Goal: Communication & Community: Ask a question

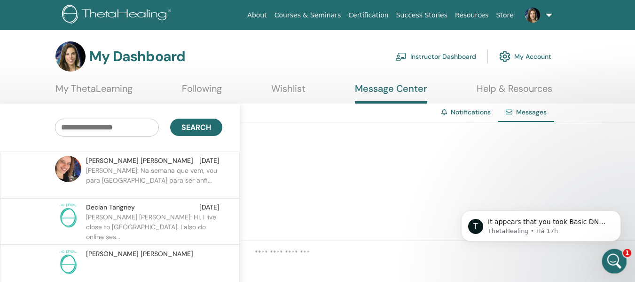
click at [615, 264] on icon "Abertura do Messenger da Intercom" at bounding box center [614, 260] width 16 height 16
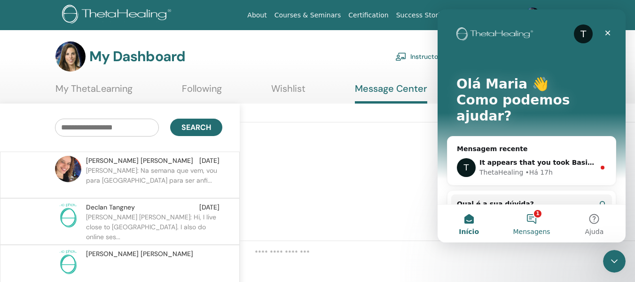
click at [531, 220] on button "1 Mensagens" at bounding box center [531, 224] width 63 height 38
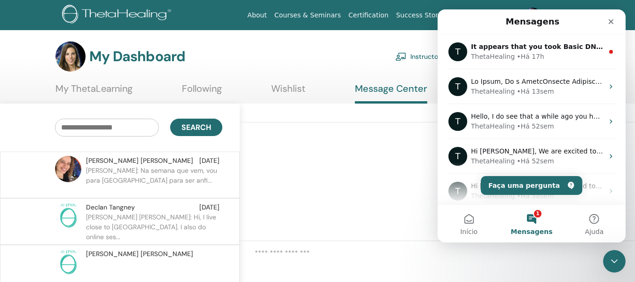
click at [534, 219] on button "1 Mensagens" at bounding box center [531, 224] width 63 height 38
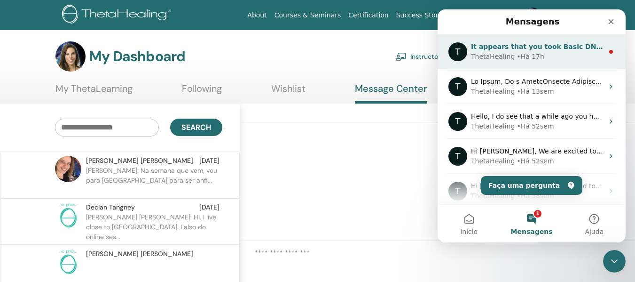
click at [546, 61] on div "ThetaHealing • Há 17h" at bounding box center [537, 57] width 133 height 10
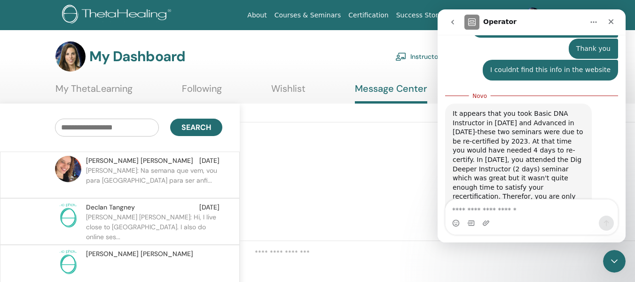
scroll to position [712, 0]
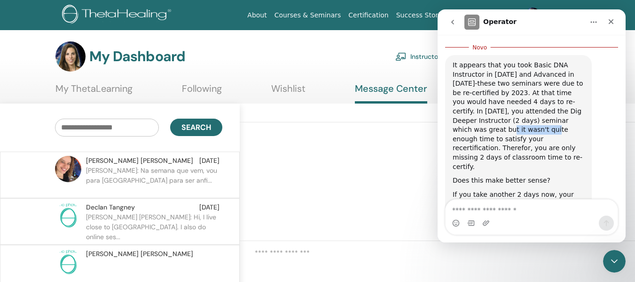
drag, startPoint x: 491, startPoint y: 112, endPoint x: 534, endPoint y: 112, distance: 42.3
click at [534, 112] on div "It appears that you took Basic DNA Instructor in [DATE] and Advanced in [DATE]-…" at bounding box center [519, 116] width 132 height 111
click at [505, 124] on div "It appears that you took Basic DNA Instructor in [DATE] and Advanced in [DATE]-…" at bounding box center [519, 116] width 132 height 111
click at [509, 130] on div "It appears that you took Basic DNA Instructor in [DATE] and Advanced in [DATE]-…" at bounding box center [519, 116] width 132 height 111
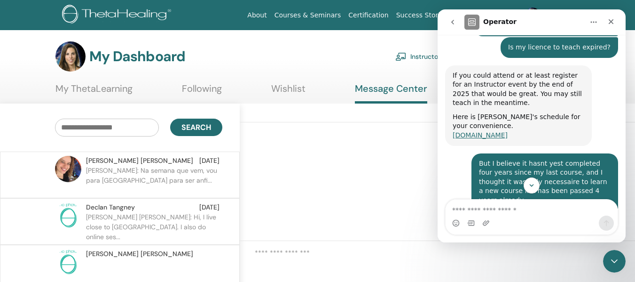
scroll to position [450, 0]
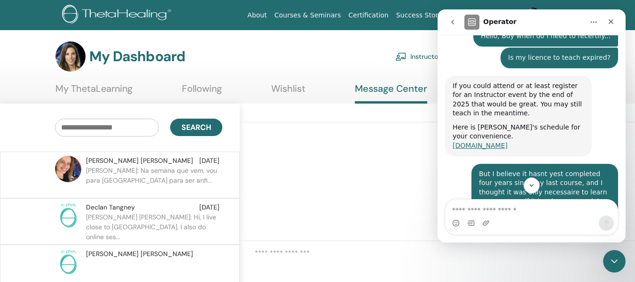
drag, startPoint x: 512, startPoint y: 144, endPoint x: 545, endPoint y: 149, distance: 33.3
click at [545, 149] on div "[DOMAIN_NAME]" at bounding box center [519, 145] width 132 height 9
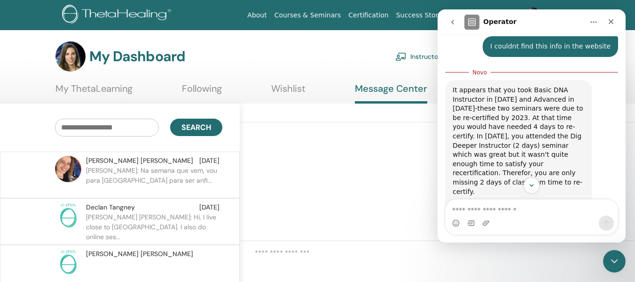
scroll to position [720, 0]
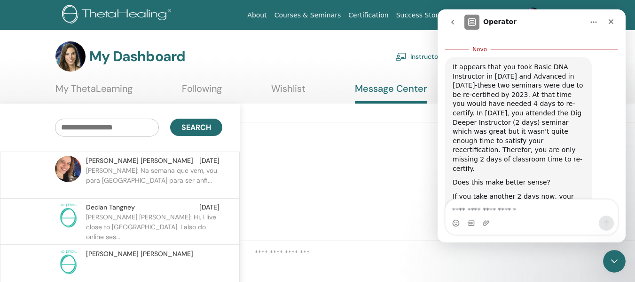
click at [508, 144] on div "It appears that you took Basic DNA Instructor in [DATE] and Advanced in [DATE]-…" at bounding box center [519, 118] width 132 height 111
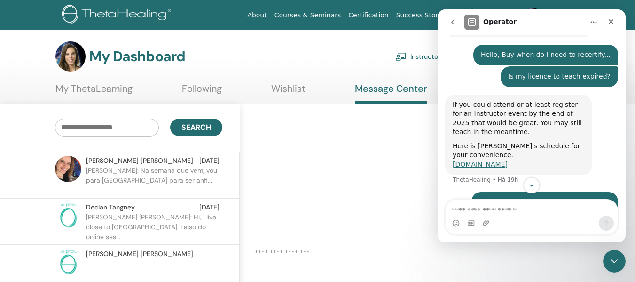
scroll to position [439, 0]
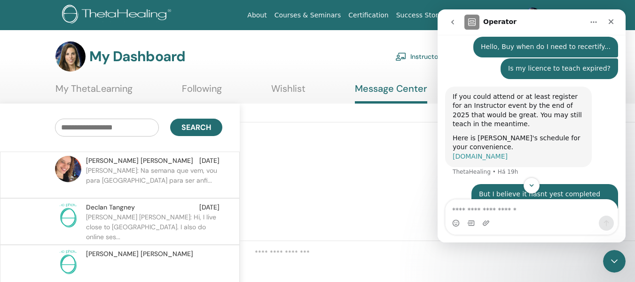
click at [508, 158] on link "[DOMAIN_NAME]" at bounding box center [480, 156] width 55 height 8
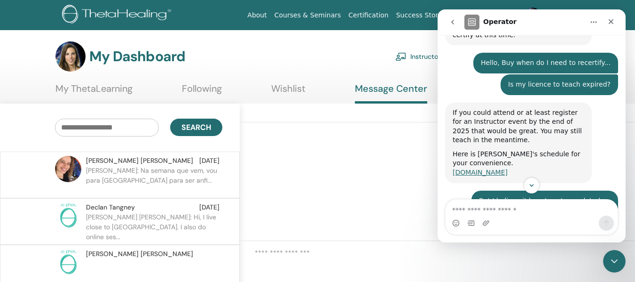
scroll to position [420, 0]
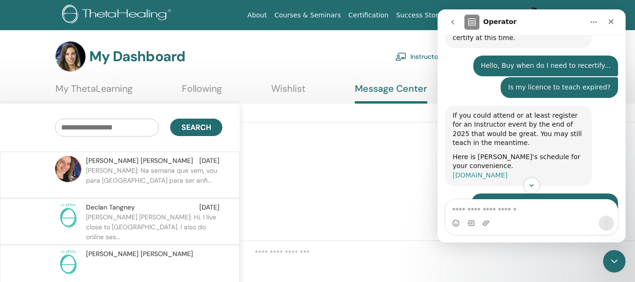
drag, startPoint x: 487, startPoint y: 176, endPoint x: 510, endPoint y: 176, distance: 23.5
click at [508, 176] on link "[DOMAIN_NAME]" at bounding box center [480, 175] width 55 height 8
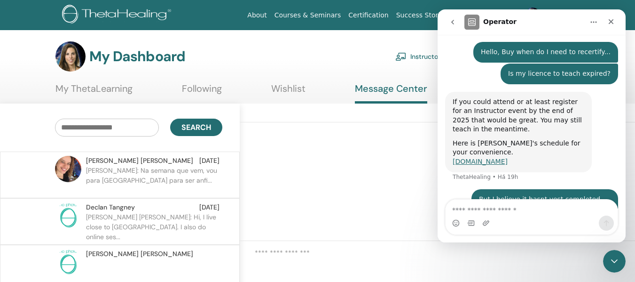
scroll to position [415, 0]
